Goal: Information Seeking & Learning: Learn about a topic

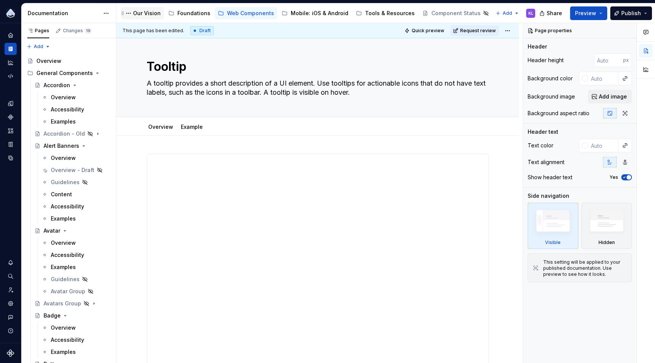
scroll to position [9, 0]
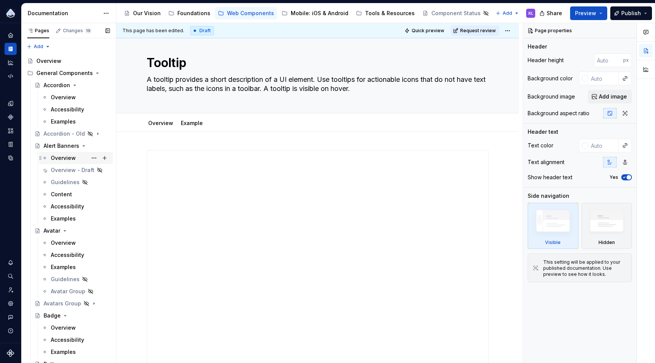
click at [74, 158] on div "Overview" at bounding box center [63, 158] width 25 height 8
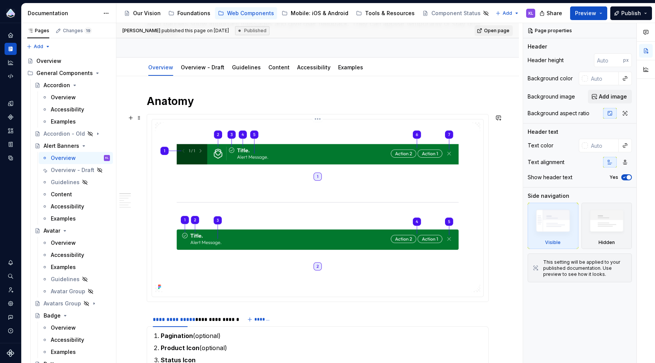
scroll to position [170, 0]
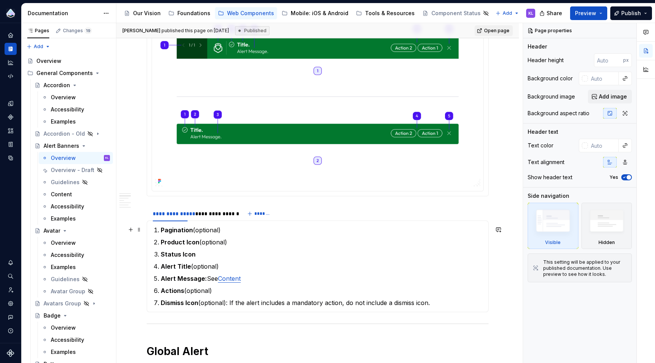
type textarea "*"
click at [227, 228] on p "Pagination (optional)" at bounding box center [322, 229] width 323 height 9
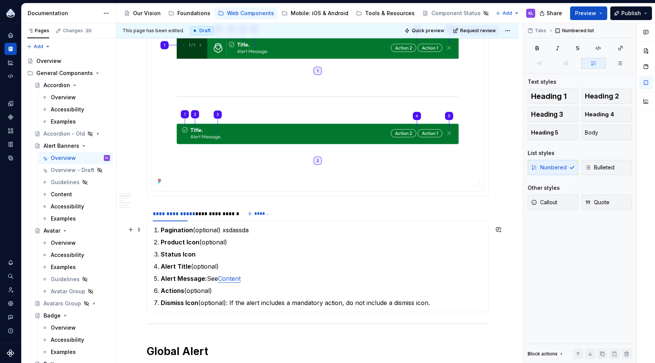
click at [222, 231] on p "Pagination (optional) xsdassda" at bounding box center [322, 229] width 323 height 9
click at [247, 229] on p "Pagination (optional) xsdassda" at bounding box center [322, 229] width 323 height 9
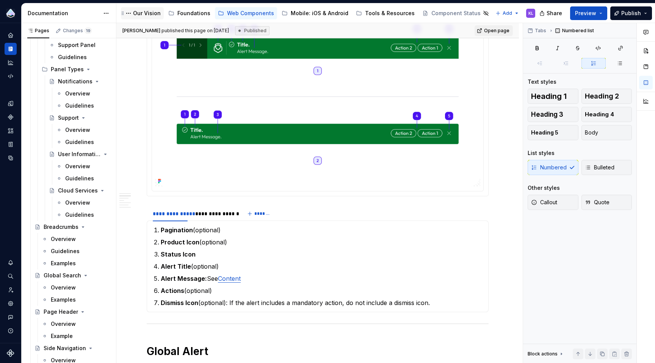
scroll to position [1691, 0]
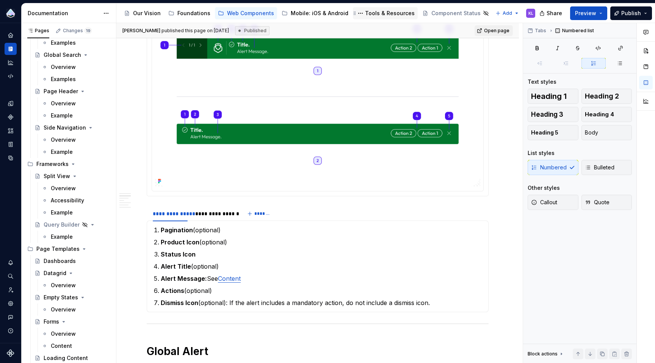
click at [392, 12] on div "Tools & Resources" at bounding box center [390, 13] width 50 height 8
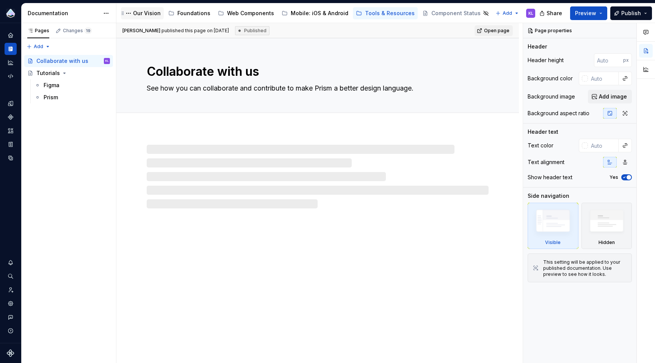
click at [147, 13] on div "Our Vision" at bounding box center [147, 13] width 28 height 8
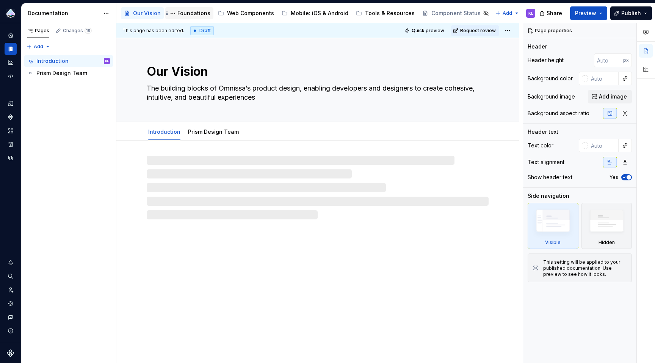
click at [188, 13] on div "Foundations" at bounding box center [193, 13] width 33 height 8
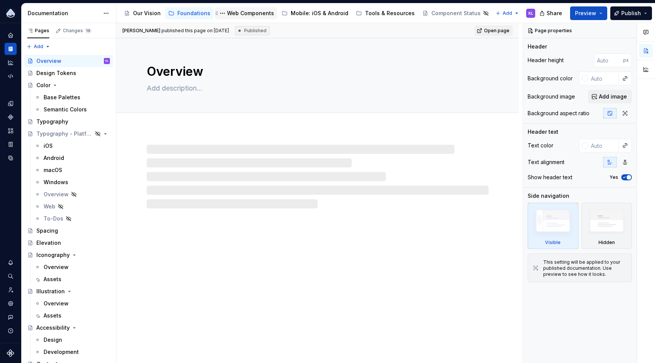
click at [240, 15] on div "Web Components" at bounding box center [250, 13] width 47 height 8
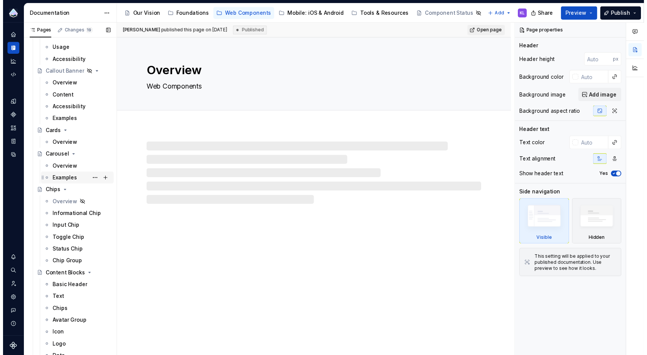
scroll to position [600, 0]
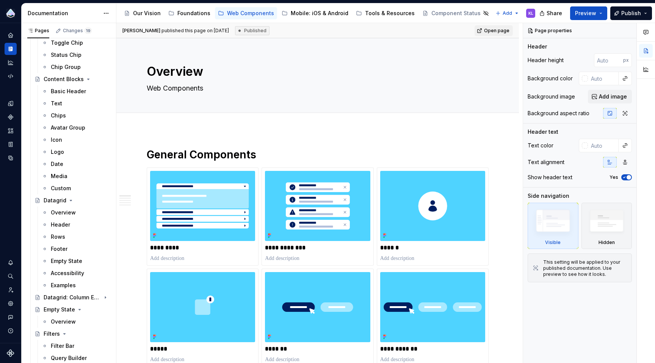
click at [496, 14] on button "Page tree" at bounding box center [500, 13] width 9 height 9
click at [431, 33] on html "Prism Design System KL Design system data Documentation Accessibility guide for…" at bounding box center [327, 181] width 655 height 363
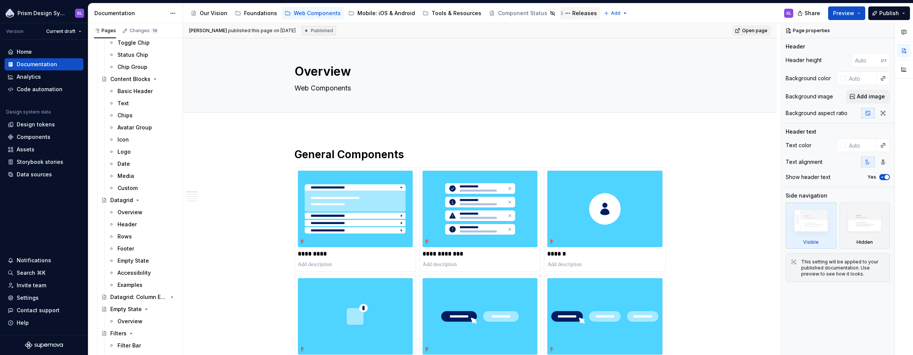
click at [576, 13] on div "Releases" at bounding box center [584, 13] width 25 height 8
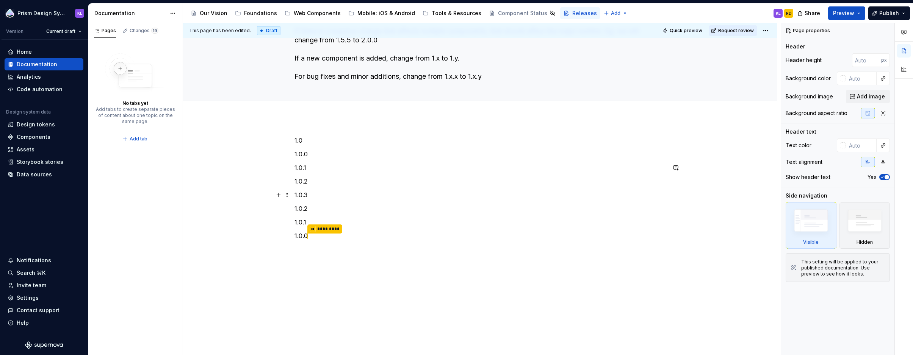
scroll to position [58, 0]
type textarea "*"
click at [328, 235] on p "1.0.0 ** *********" at bounding box center [479, 236] width 371 height 10
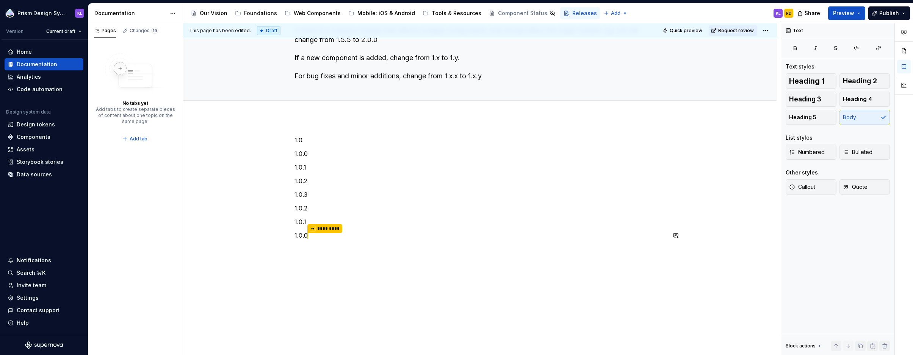
click at [330, 258] on div "1.0 1.0.0 1.0.1 1.0.2 1.0.3 1.0.2 1.0.1 1.0.0 ** *********" at bounding box center [480, 236] width 594 height 239
type textarea "*"
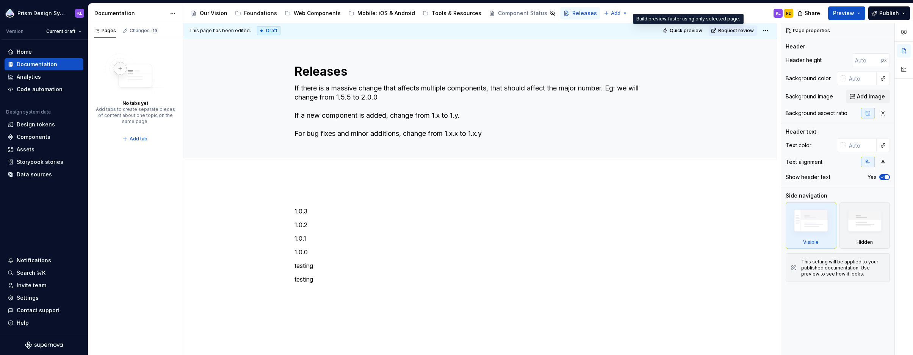
type textarea "*"
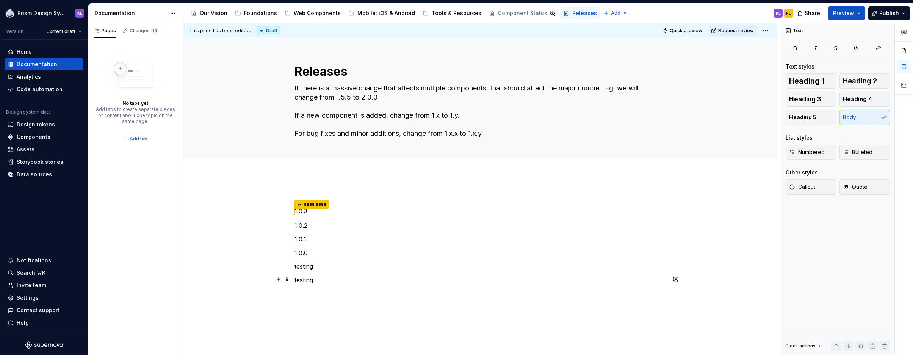
click at [448, 276] on p "testing" at bounding box center [479, 280] width 371 height 9
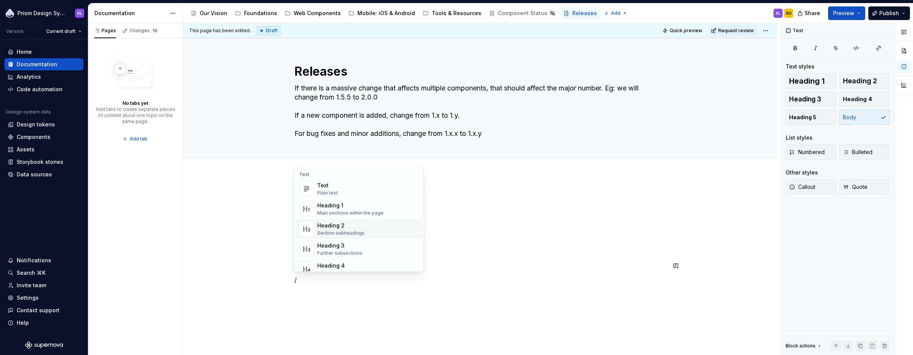
click at [340, 225] on div "Heading 2" at bounding box center [340, 226] width 47 height 8
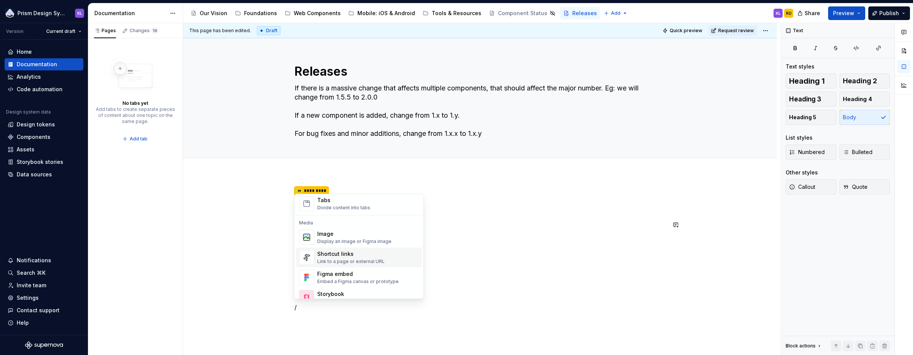
scroll to position [294, 0]
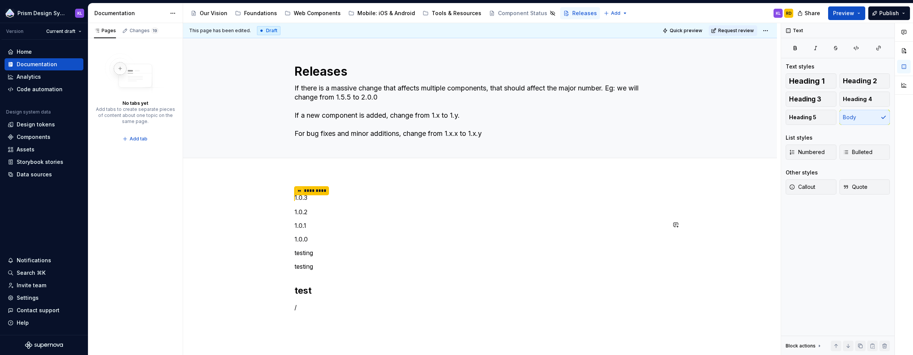
click at [469, 250] on p "testing" at bounding box center [479, 252] width 371 height 9
type textarea "*"
